Goal: Task Accomplishment & Management: Complete application form

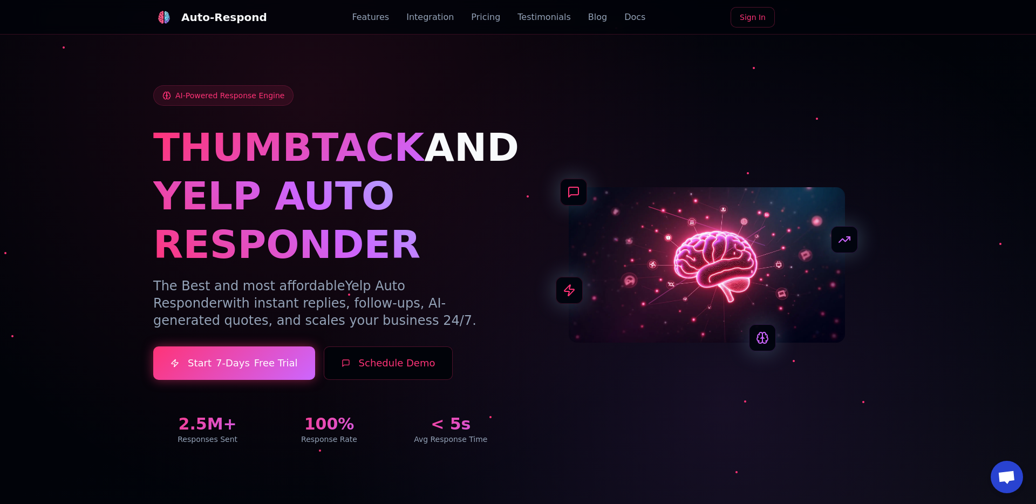
click at [433, 15] on link "Integration" at bounding box center [429, 17] width 47 height 13
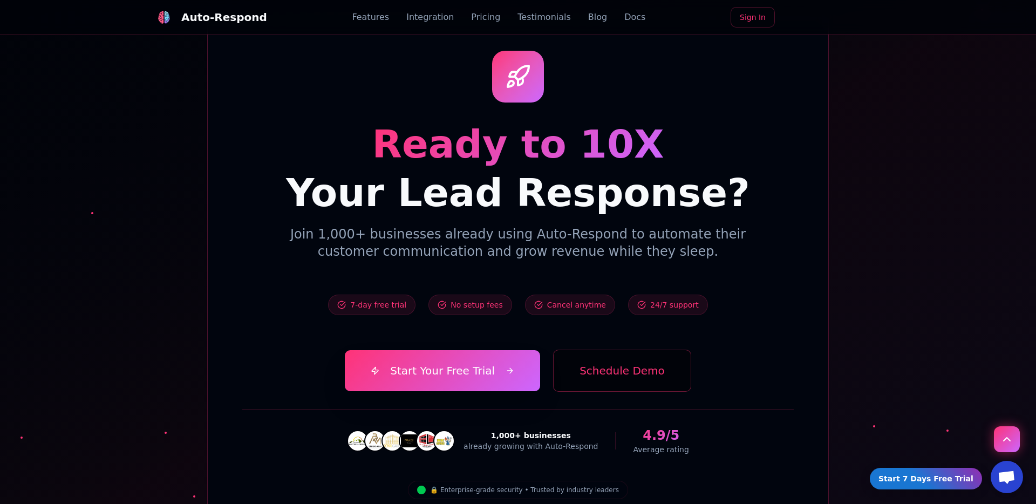
scroll to position [3552, 0]
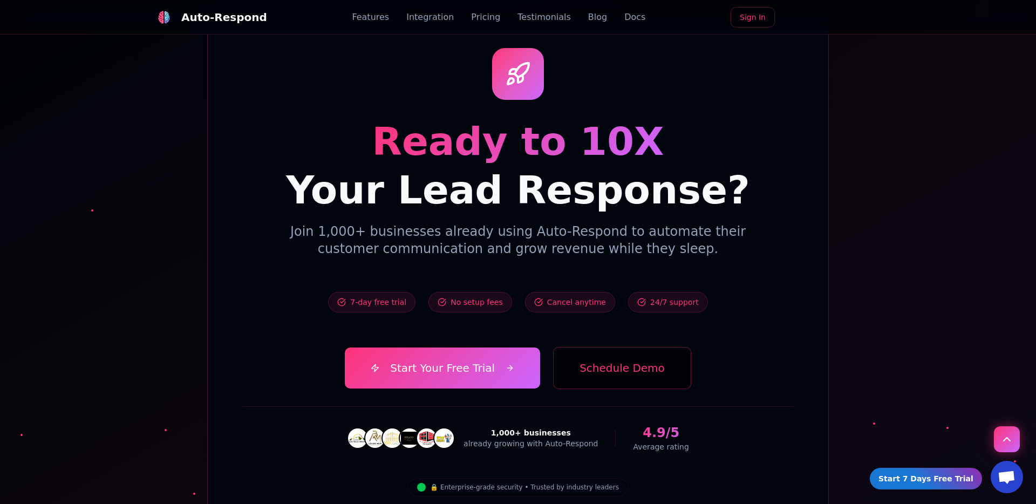
click at [581, 347] on button "Schedule Demo" at bounding box center [622, 368] width 138 height 42
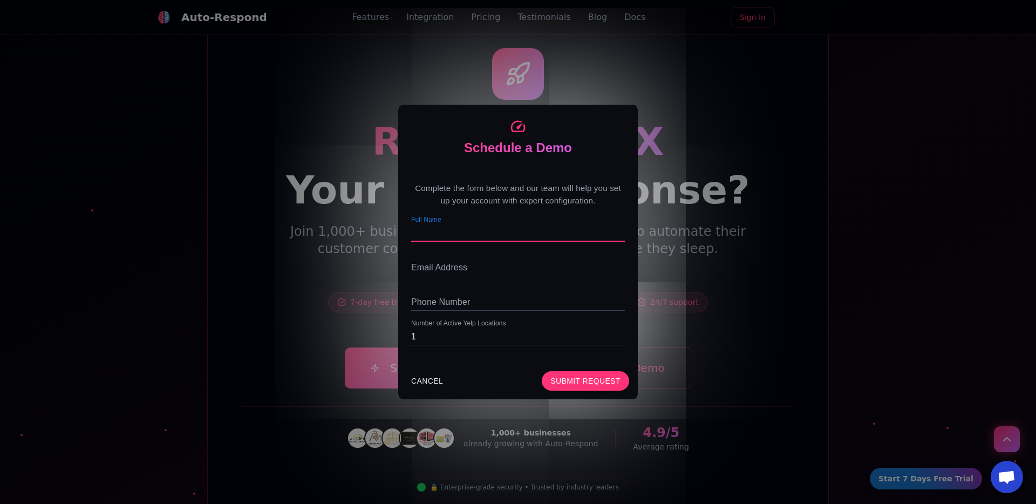
click at [457, 232] on input "Full Name" at bounding box center [518, 232] width 214 height 17
type input "[PERSON_NAME]"
type input "[EMAIL_ADDRESS][DOMAIN_NAME]"
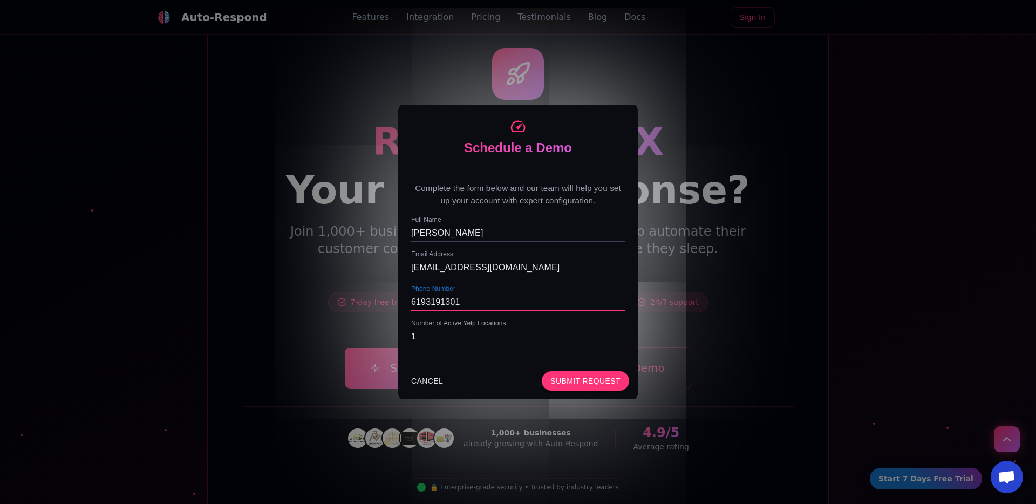
type input "6193191301"
click at [508, 340] on input "1" at bounding box center [518, 336] width 214 height 17
click at [567, 384] on button "Submit Request" at bounding box center [585, 381] width 87 height 20
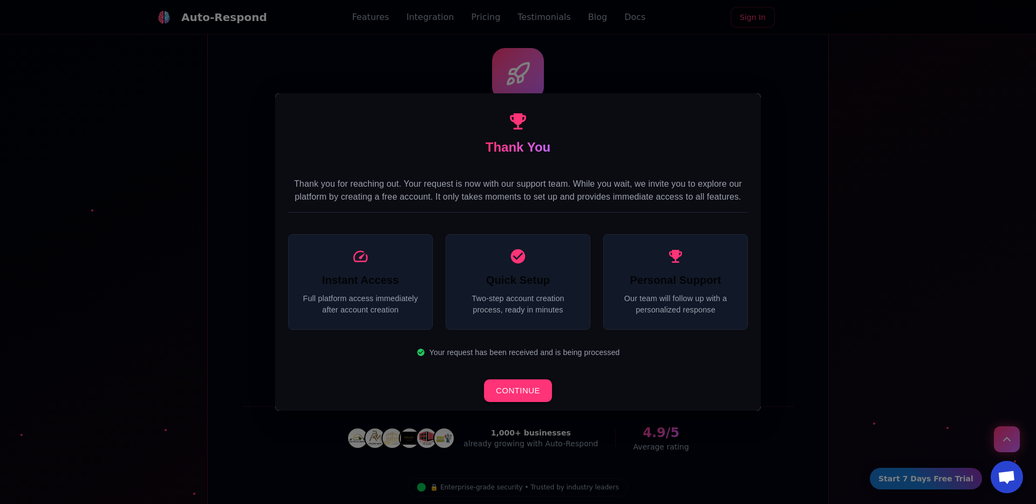
click at [384, 283] on h6 "Instant Access" at bounding box center [361, 279] width 118 height 17
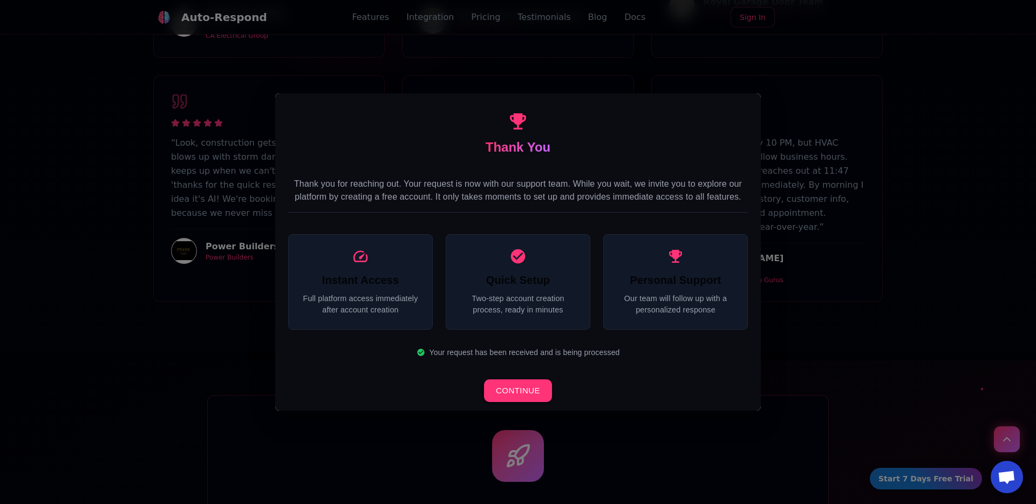
scroll to position [3044, 0]
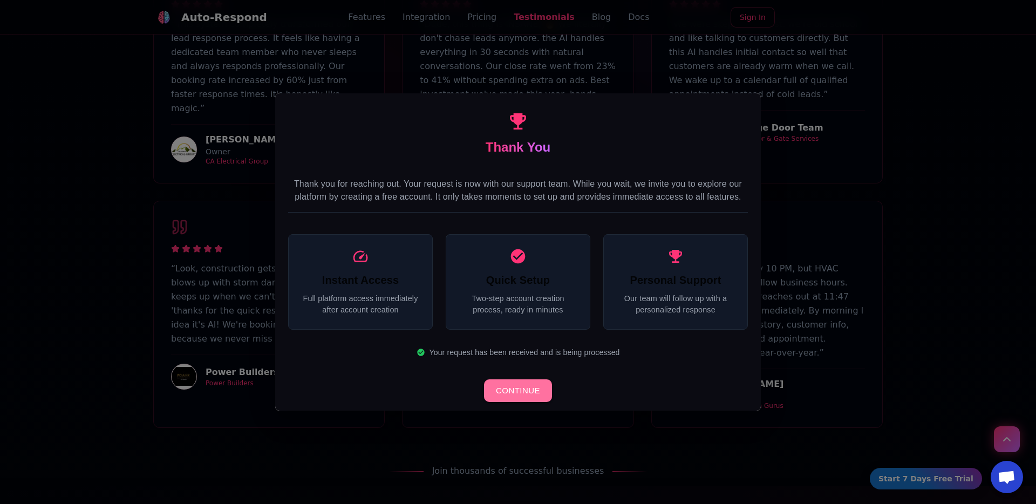
click at [535, 389] on button "CONTINUE" at bounding box center [518, 390] width 68 height 23
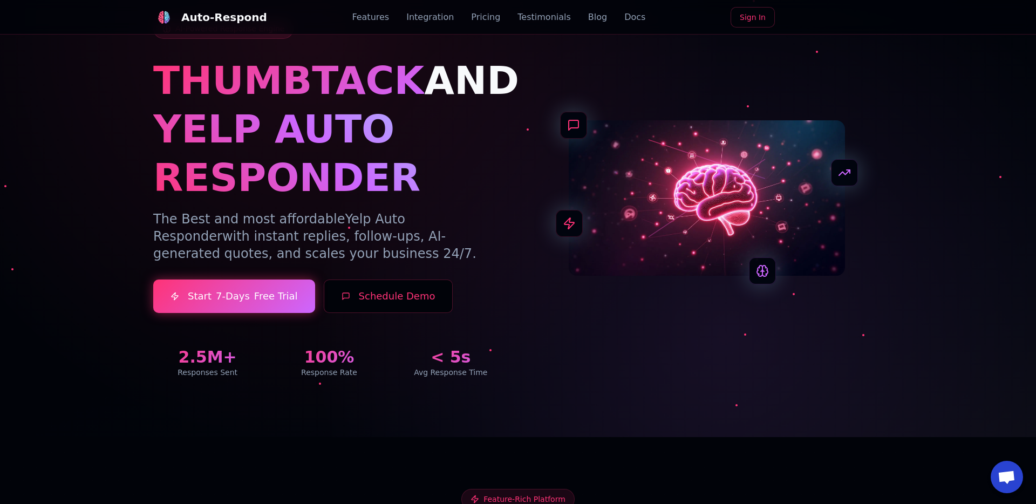
scroll to position [0, 0]
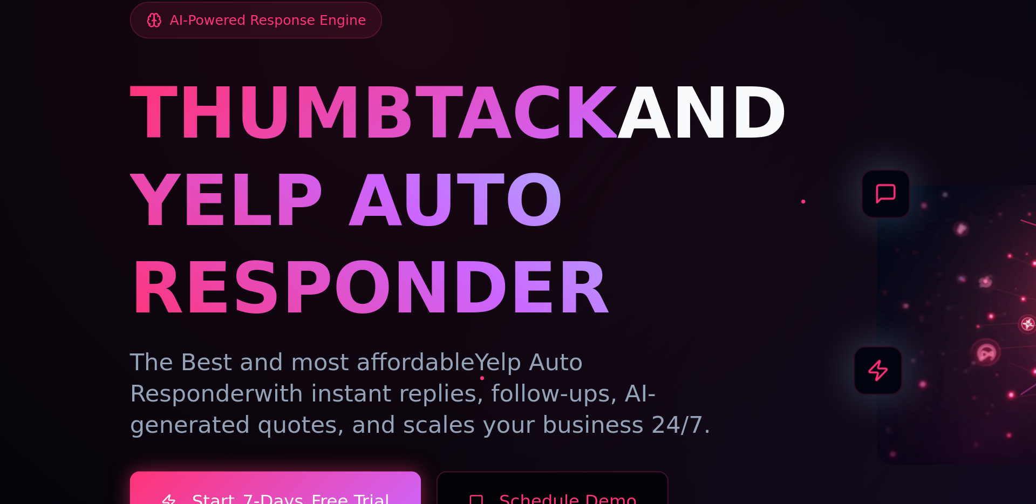
drag, startPoint x: 269, startPoint y: 316, endPoint x: 154, endPoint y: 278, distance: 121.6
click at [154, 278] on p "The Best and most affordable Yelp Auto Responder with instant replies, follow-u…" at bounding box center [329, 303] width 352 height 52
click at [140, 291] on div "AI-Powered Response Engine THUMBTACK AND YELP AUTO RESPONDER The Best and most …" at bounding box center [517, 251] width 755 height 437
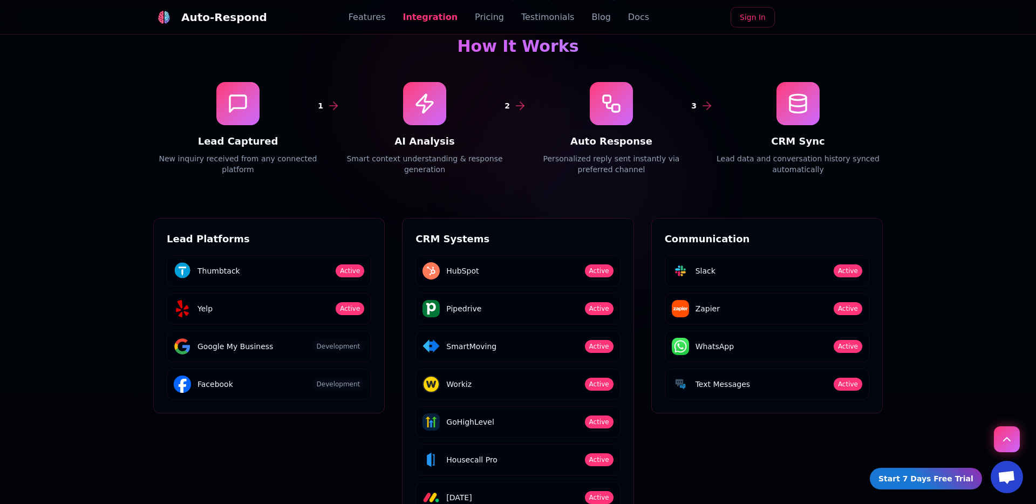
scroll to position [1651, 0]
